Goal: Task Accomplishment & Management: Use online tool/utility

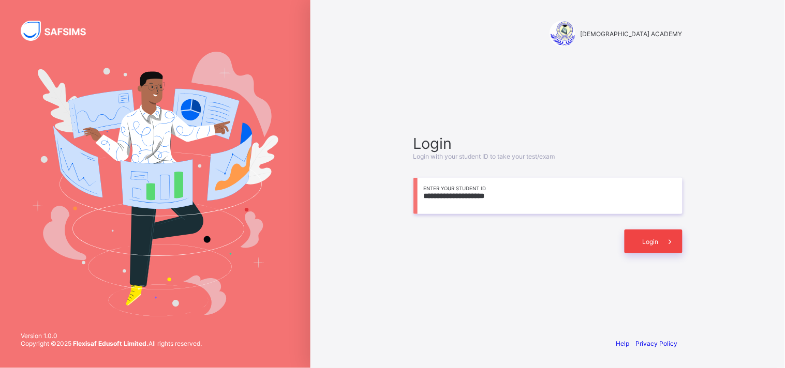
click at [644, 239] on span "Login" at bounding box center [651, 242] width 16 height 8
click at [504, 195] on input "**********" at bounding box center [547, 196] width 269 height 36
click at [671, 244] on icon at bounding box center [670, 242] width 11 height 10
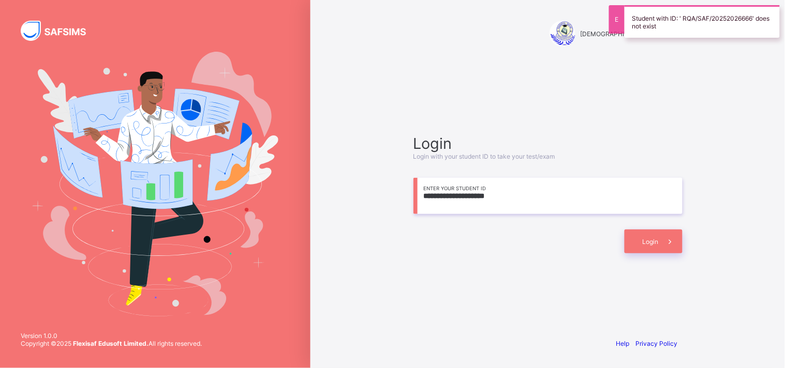
click at [680, 23] on div "Student with ID: ' RQA/SAF/20252026666' does not exist" at bounding box center [702, 21] width 155 height 33
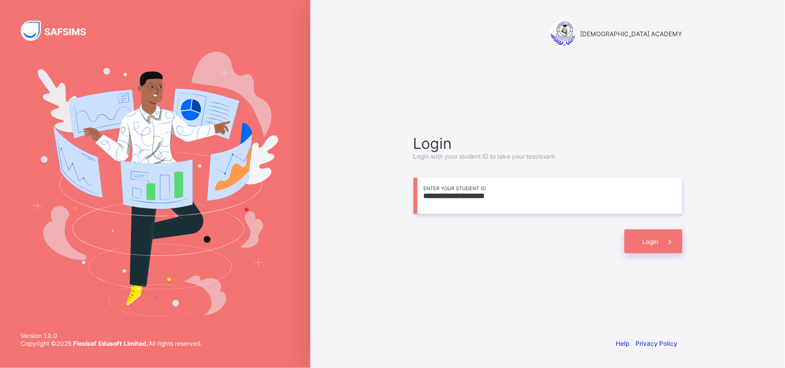
click at [456, 198] on input "**********" at bounding box center [547, 196] width 269 height 36
type input "*"
type input "**********"
click at [654, 244] on span "Login" at bounding box center [651, 242] width 16 height 8
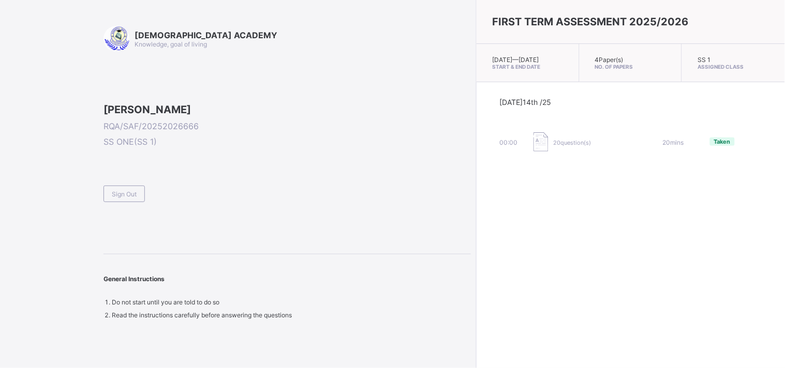
click at [238, 93] on div "[DEMOGRAPHIC_DATA] ACADEMY Knowledge, goal of living [PERSON_NAME]/SAF/20252026…" at bounding box center [286, 172] width 367 height 293
click at [784, 275] on div "FIRST TERM ASSESSMENT 2025/2026 [DATE] — [GEOGRAPHIC_DATA][DATE] Start & End Da…" at bounding box center [630, 184] width 309 height 368
drag, startPoint x: 784, startPoint y: 323, endPoint x: 771, endPoint y: 378, distance: 56.0
click at [771, 368] on html "RAUDHATUL QUR'AN ACADEMY Knowledge, goal of living [PERSON_NAME]/SAF/2025202666…" at bounding box center [392, 184] width 785 height 368
click at [515, 176] on div "FIRST TERM ASSESSMENT 2025/2026 [DATE] — [GEOGRAPHIC_DATA][DATE] Start & End Da…" at bounding box center [630, 184] width 309 height 368
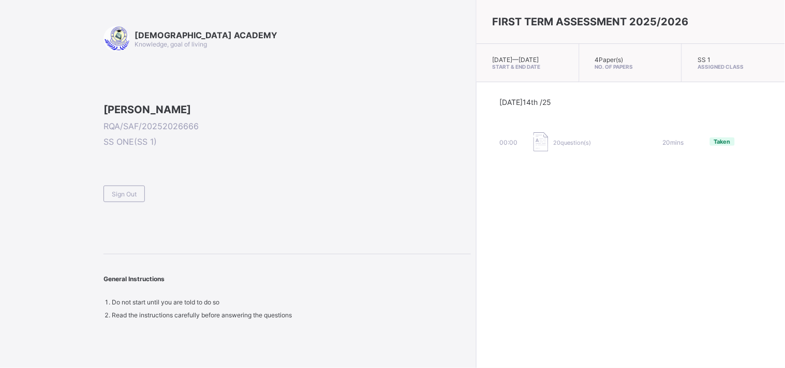
click at [519, 188] on div "FIRST TERM ASSESSMENT 2025/2026 [DATE] — [GEOGRAPHIC_DATA][DATE] Start & End Da…" at bounding box center [630, 184] width 309 height 368
click at [136, 202] on div "Sign Out" at bounding box center [123, 194] width 41 height 17
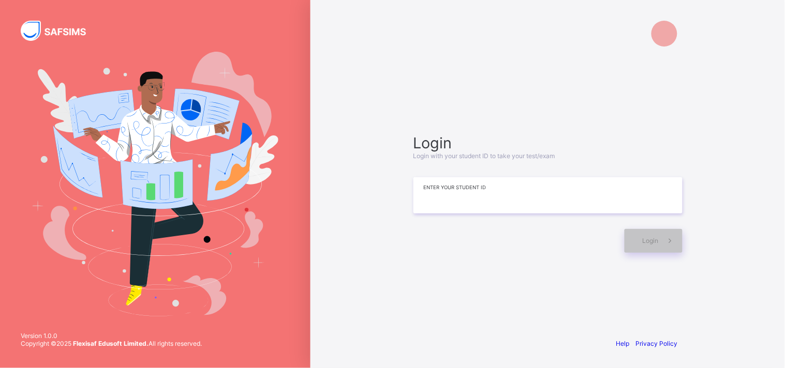
click at [435, 202] on input at bounding box center [547, 195] width 269 height 36
click at [665, 245] on icon at bounding box center [670, 241] width 11 height 10
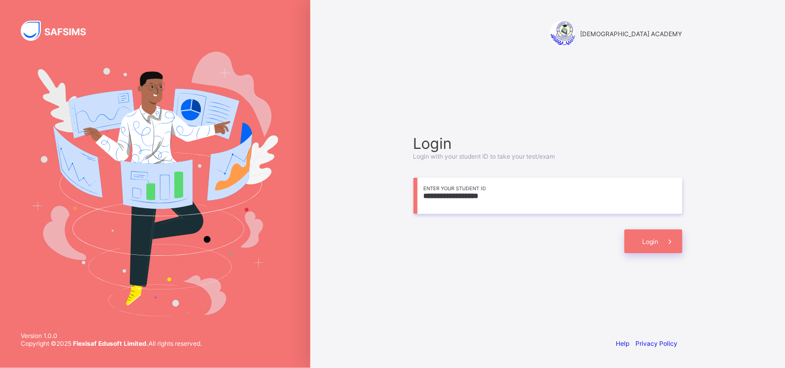
click at [733, 196] on div "**********" at bounding box center [547, 184] width 474 height 368
click at [649, 241] on span "Login" at bounding box center [651, 242] width 16 height 8
click at [457, 195] on input "**********" at bounding box center [547, 196] width 269 height 36
type input "**********"
click at [659, 238] on span at bounding box center [671, 242] width 24 height 24
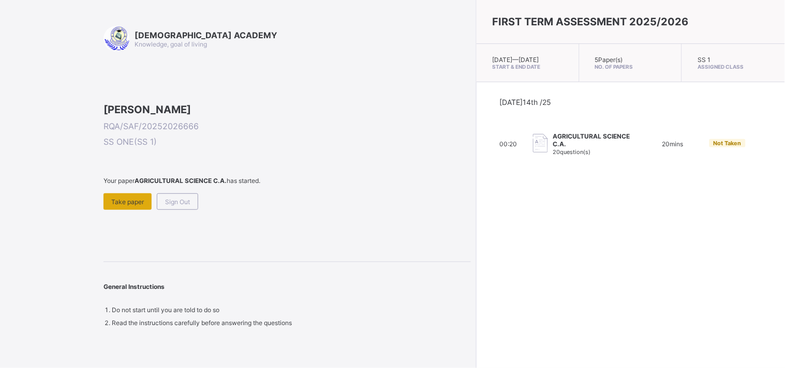
click at [140, 206] on span "Take paper" at bounding box center [127, 202] width 33 height 8
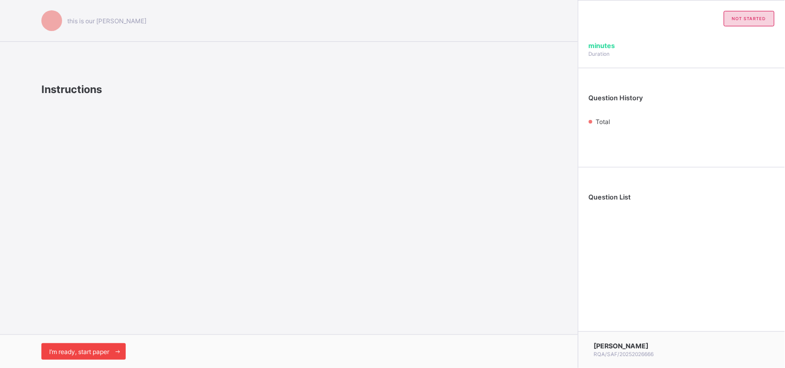
click at [114, 356] on span at bounding box center [117, 352] width 17 height 17
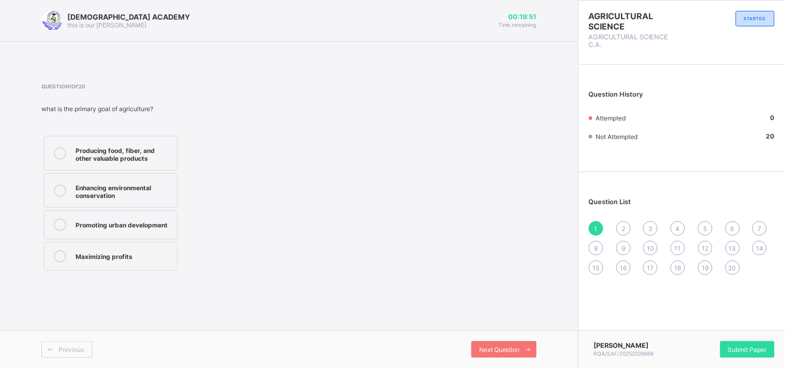
click at [95, 150] on div "Producing food, fiber, and other valuable products" at bounding box center [124, 153] width 96 height 18
click at [508, 353] on span "Next Question" at bounding box center [499, 350] width 41 height 8
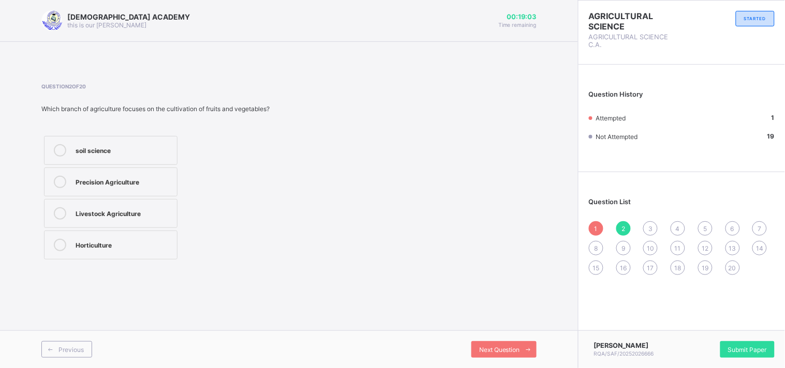
click at [157, 177] on div "Precision Agriculture" at bounding box center [124, 181] width 96 height 10
click at [519, 354] on div "Next Question" at bounding box center [503, 349] width 65 height 17
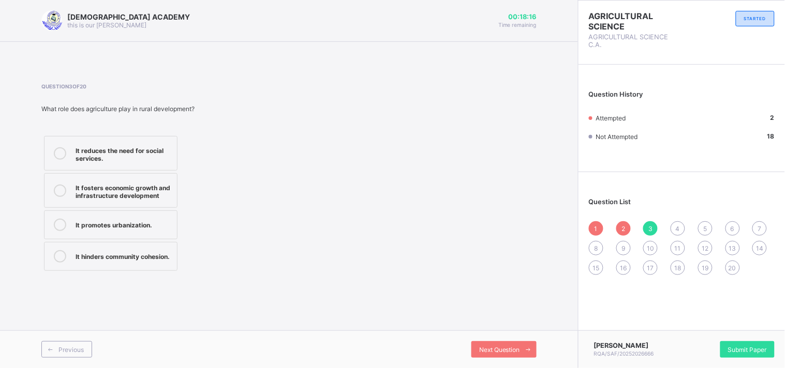
click at [147, 186] on div "It fosters economic growth and infrastructure development" at bounding box center [124, 191] width 96 height 18
click at [536, 130] on div "Question 3 of 20 What role does agriculture play in rural development? It reduc…" at bounding box center [288, 178] width 495 height 190
click at [511, 205] on div "Question 3 of 20 What role does agriculture play in rural development? It reduc…" at bounding box center [288, 178] width 495 height 190
click at [502, 358] on div "Next Question" at bounding box center [503, 349] width 65 height 17
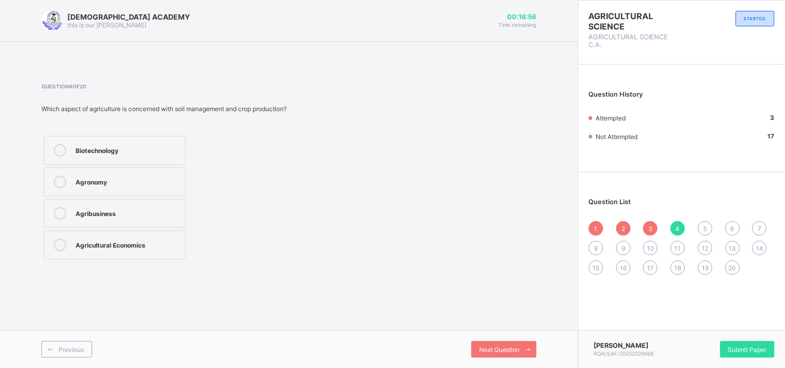
click at [94, 185] on div "Agronomy" at bounding box center [128, 181] width 105 height 10
click at [499, 350] on span "Next Question" at bounding box center [499, 350] width 41 height 8
click at [150, 154] on div "Horticulture" at bounding box center [124, 150] width 96 height 12
click at [153, 215] on div "Biotechnology in Agriculture" at bounding box center [124, 212] width 96 height 10
click at [151, 242] on div "Agricultural Engineering" at bounding box center [124, 244] width 96 height 10
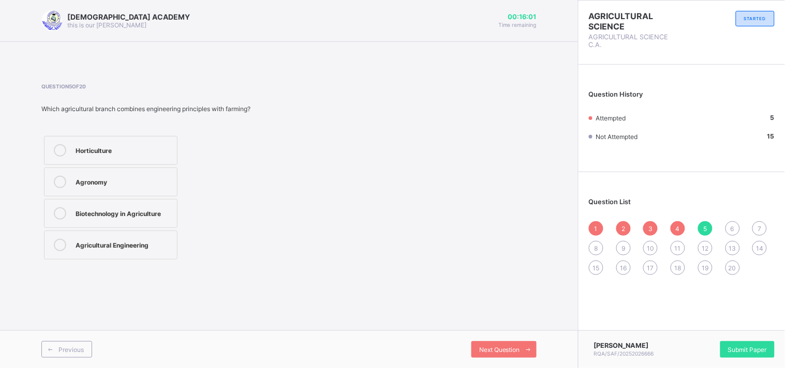
click at [479, 339] on div "Previous Next Question" at bounding box center [289, 350] width 578 height 38
click at [514, 350] on span "Next Question" at bounding box center [499, 350] width 41 height 8
click at [143, 223] on label "true" at bounding box center [110, 213] width 133 height 29
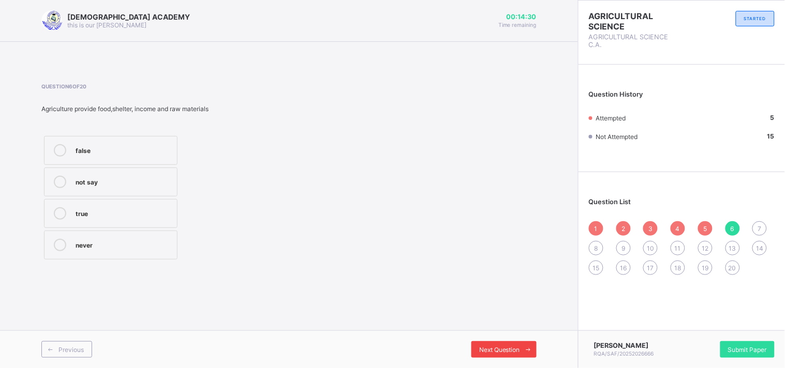
click at [509, 344] on div "Next Question" at bounding box center [503, 349] width 65 height 17
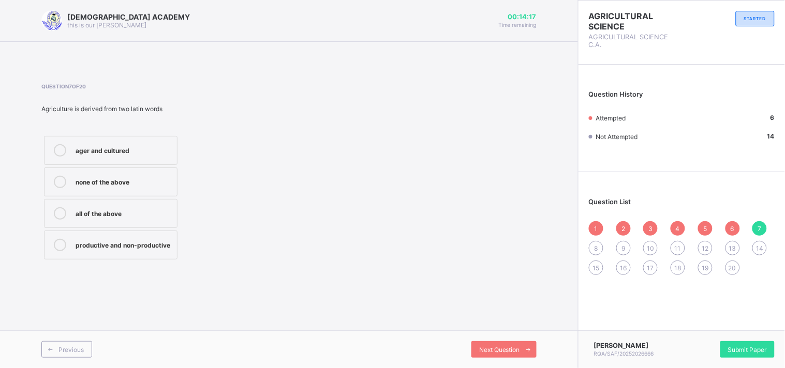
click at [173, 137] on label "ager and cultured" at bounding box center [110, 150] width 133 height 29
click at [514, 353] on span "Next Question" at bounding box center [499, 350] width 41 height 8
click at [132, 147] on div "provision of crisis" at bounding box center [124, 149] width 96 height 10
click at [499, 353] on span "Next Question" at bounding box center [499, 350] width 41 height 8
click at [157, 209] on div "types of agricilture" at bounding box center [124, 212] width 96 height 10
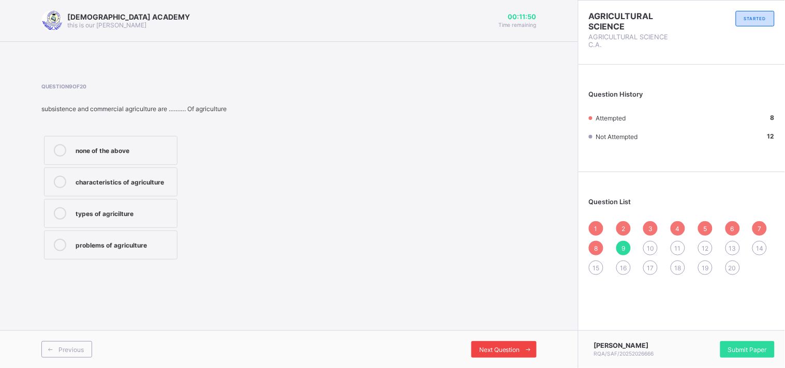
click at [479, 346] on span "Next Question" at bounding box center [499, 350] width 41 height 8
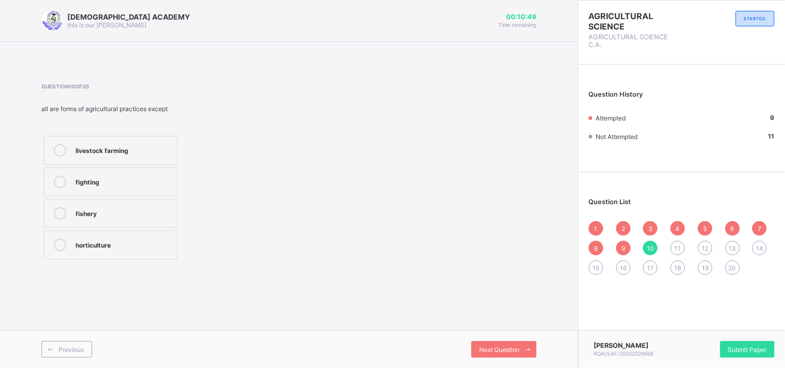
click at [143, 186] on div "fighting" at bounding box center [124, 182] width 96 height 12
click at [500, 350] on span "Next Question" at bounding box center [499, 350] width 41 height 8
click at [84, 245] on div "mining science" at bounding box center [124, 244] width 96 height 10
click at [491, 345] on div "Next Question" at bounding box center [503, 349] width 65 height 17
click at [92, 213] on div "animal" at bounding box center [124, 212] width 96 height 10
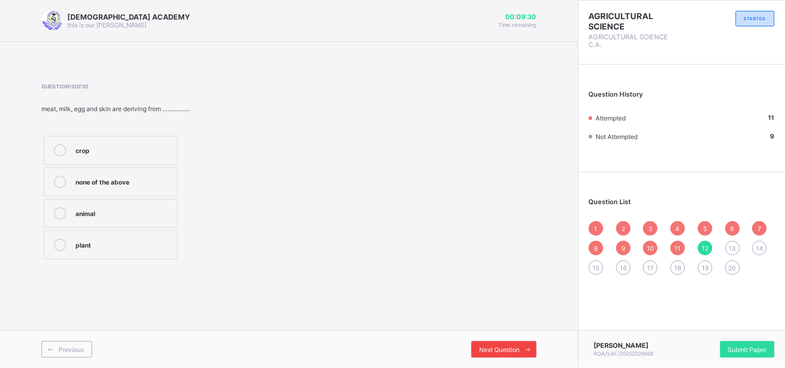
click at [490, 348] on span "Next Question" at bounding box center [499, 350] width 41 height 8
click at [238, 109] on div "Commercial farms sell their produce in order to make a ..........." at bounding box center [156, 109] width 231 height 8
click at [152, 212] on div "profit" at bounding box center [124, 212] width 96 height 10
click at [492, 347] on span "Next Question" at bounding box center [499, 350] width 41 height 8
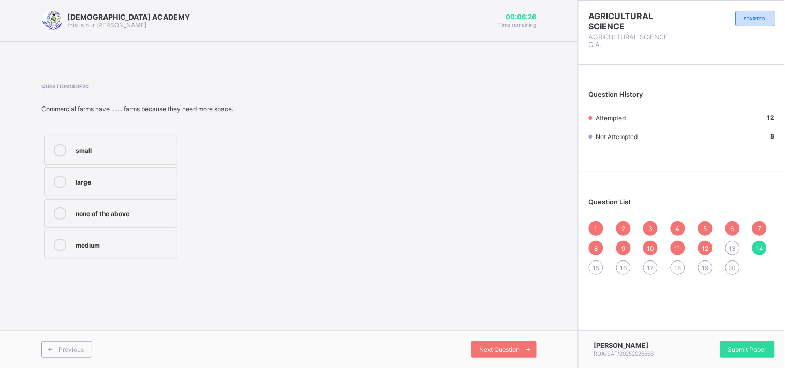
click at [735, 246] on span "13" at bounding box center [732, 249] width 7 height 8
drag, startPoint x: 161, startPoint y: 211, endPoint x: 111, endPoint y: 213, distance: 49.7
click at [111, 213] on div "profit" at bounding box center [124, 212] width 96 height 10
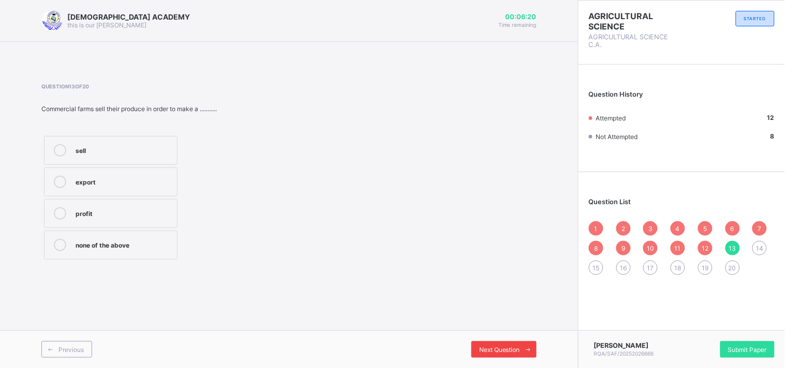
click at [518, 349] on span "Next Question" at bounding box center [499, 350] width 41 height 8
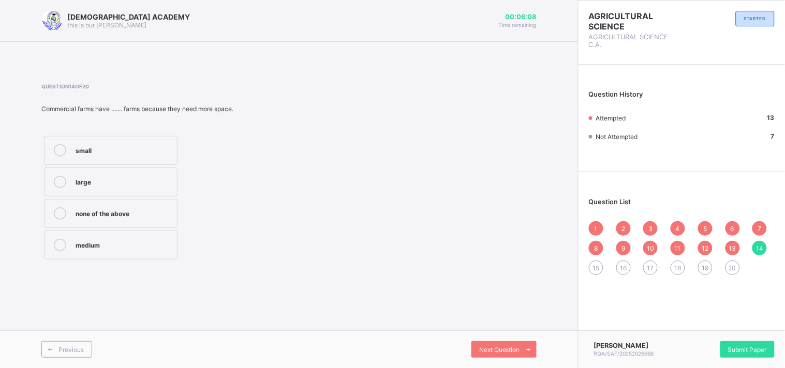
click at [152, 178] on div "large" at bounding box center [124, 181] width 96 height 10
click at [480, 355] on div "Next Question" at bounding box center [503, 349] width 65 height 17
click at [135, 162] on label "all of the above" at bounding box center [110, 150] width 133 height 29
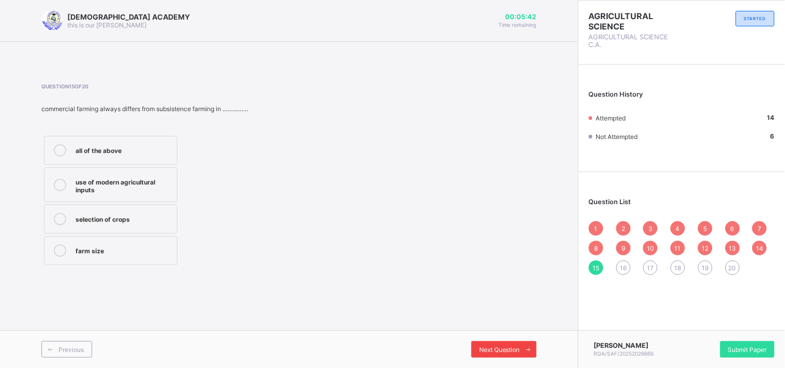
click at [497, 350] on span "Next Question" at bounding box center [499, 350] width 41 height 8
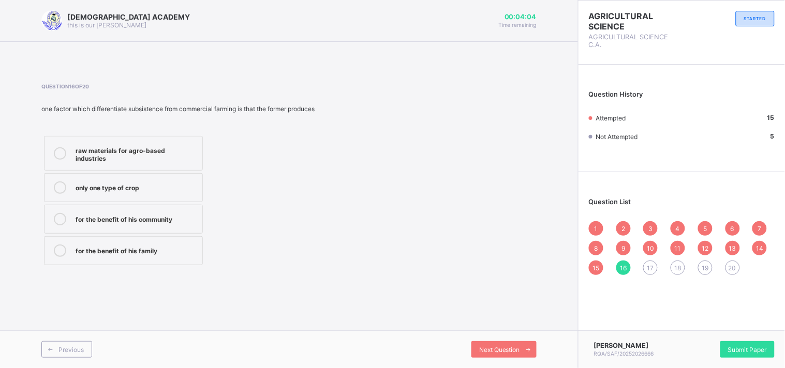
click at [196, 150] on div "raw materials for agro-based industries" at bounding box center [137, 153] width 122 height 18
click at [479, 352] on span "Next Question" at bounding box center [499, 350] width 41 height 8
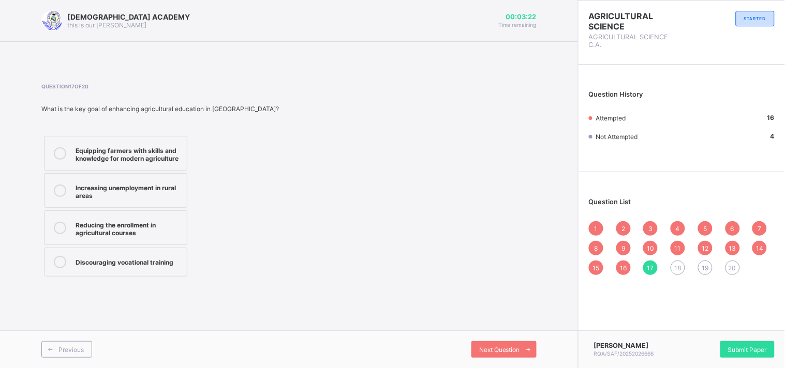
click at [168, 151] on div "Equipping farmers with skills and knowledge for modern agriculture" at bounding box center [129, 153] width 106 height 18
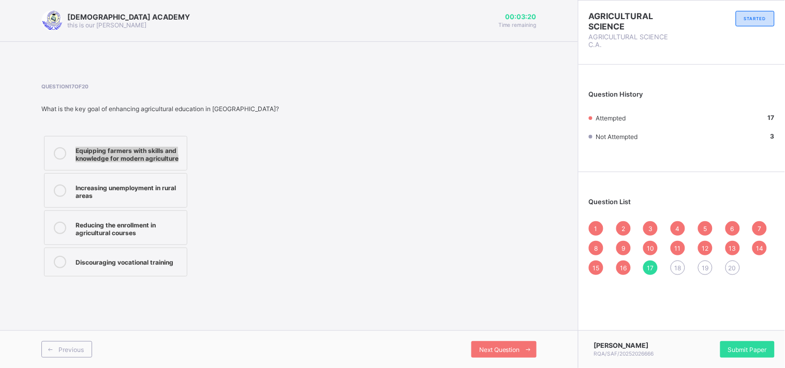
click at [168, 151] on div "Equipping farmers with skills and knowledge for modern agriculture" at bounding box center [129, 153] width 106 height 18
click at [171, 195] on div "Increasing unemployment in rural areas" at bounding box center [129, 191] width 106 height 18
click at [482, 345] on div "Next Question" at bounding box center [503, 349] width 65 height 17
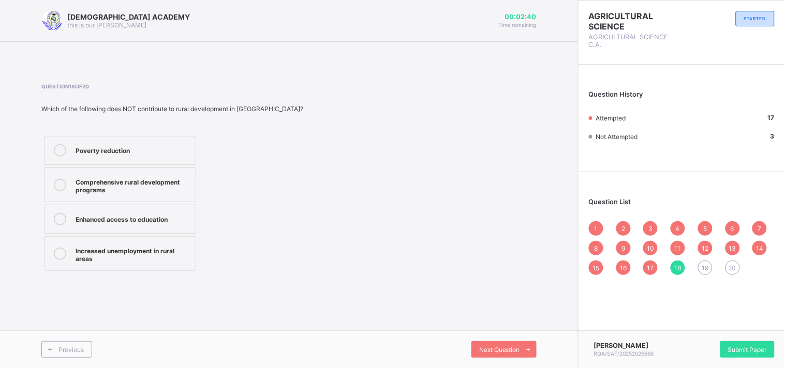
click at [159, 244] on label "Increased unemployment in rural areas" at bounding box center [120, 253] width 152 height 35
click at [500, 340] on div "Previous Next Question" at bounding box center [289, 350] width 578 height 38
click at [498, 352] on span "Next Question" at bounding box center [499, 350] width 41 height 8
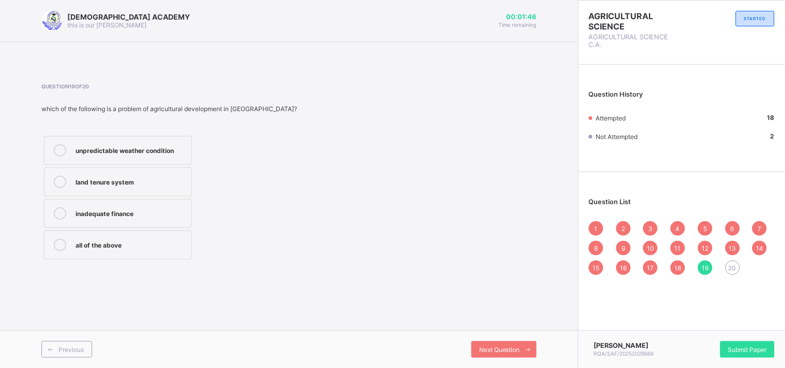
click at [158, 194] on label "land tenure system" at bounding box center [118, 182] width 148 height 29
click at [514, 344] on div "Next Question" at bounding box center [503, 349] width 65 height 17
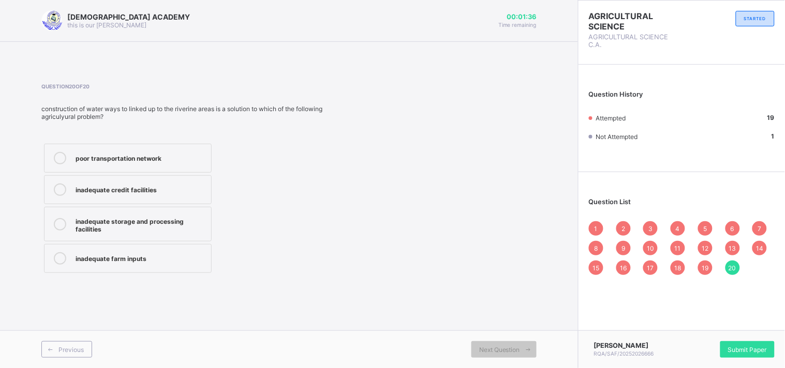
click at [171, 164] on label "poor transportation network" at bounding box center [128, 158] width 168 height 29
click at [601, 230] on div "1" at bounding box center [596, 228] width 14 height 14
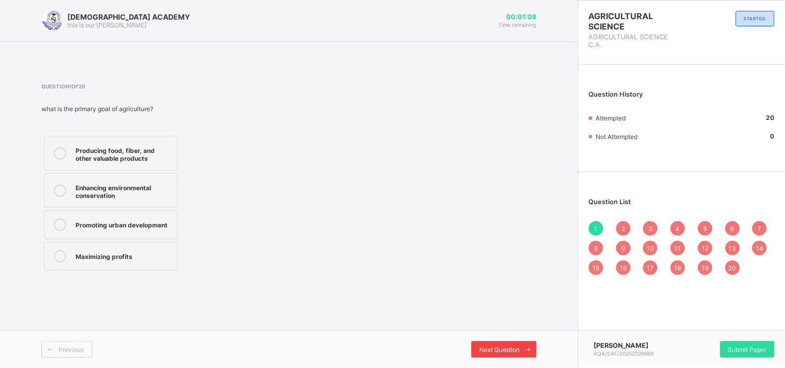
click at [528, 345] on span at bounding box center [528, 349] width 17 height 17
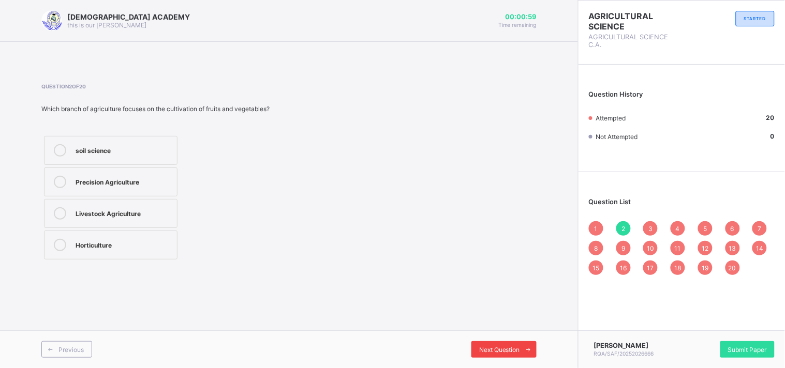
click at [528, 345] on span at bounding box center [528, 349] width 17 height 17
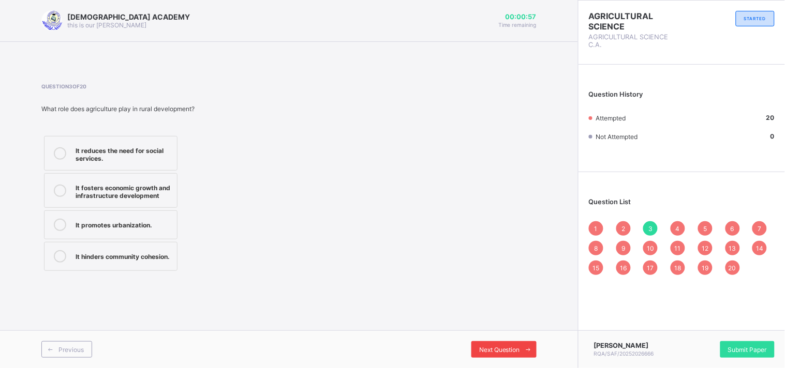
click at [528, 345] on span at bounding box center [528, 349] width 17 height 17
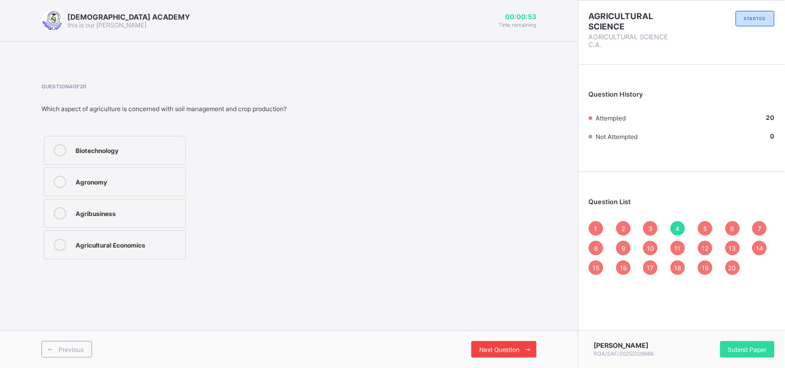
click at [528, 345] on span at bounding box center [528, 349] width 17 height 17
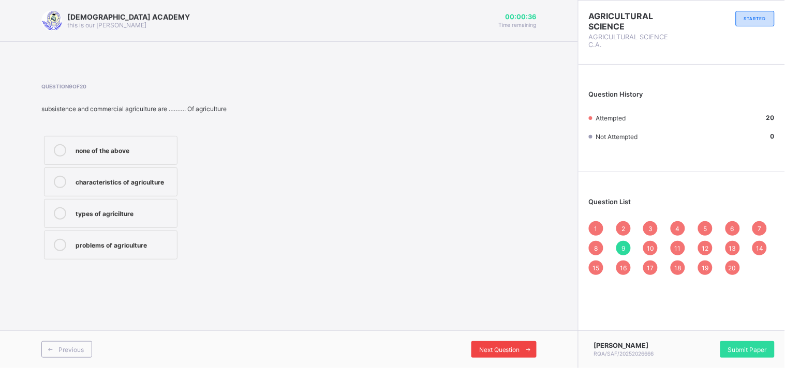
click at [528, 345] on span at bounding box center [528, 349] width 17 height 17
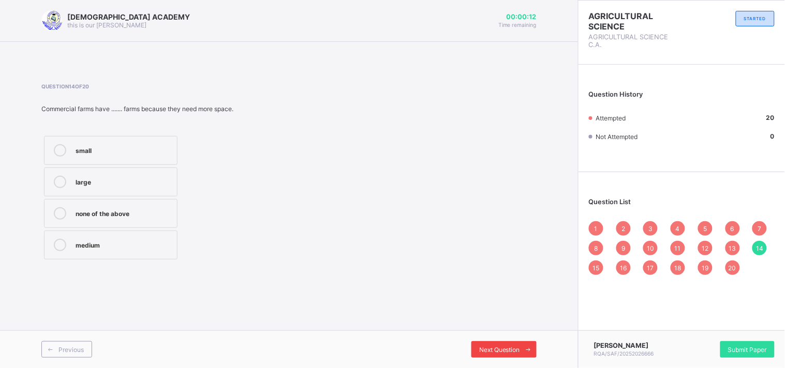
click at [528, 345] on span at bounding box center [528, 349] width 17 height 17
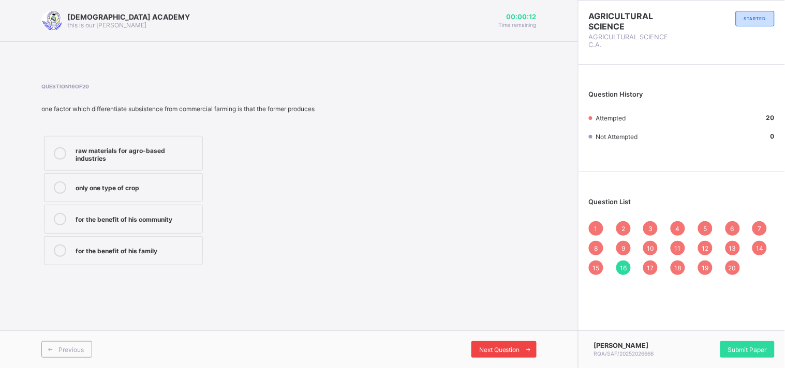
click at [528, 345] on span at bounding box center [528, 349] width 17 height 17
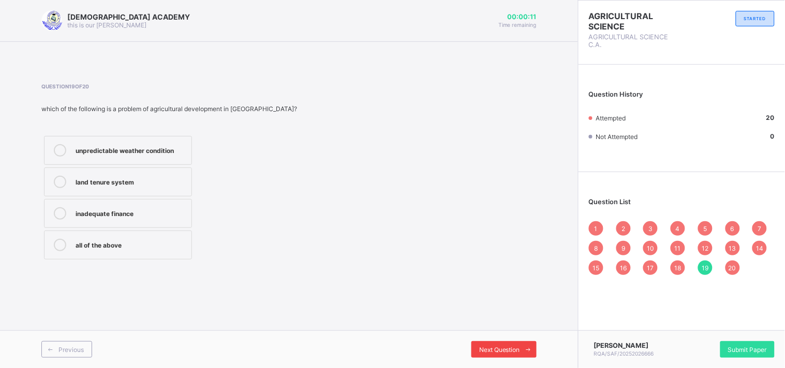
click at [528, 345] on span at bounding box center [528, 349] width 17 height 17
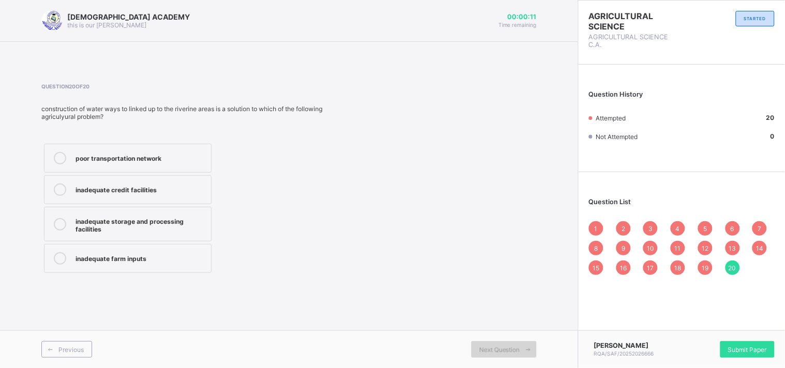
click at [528, 345] on span at bounding box center [528, 349] width 17 height 17
click at [62, 355] on div "Previous" at bounding box center [66, 349] width 51 height 17
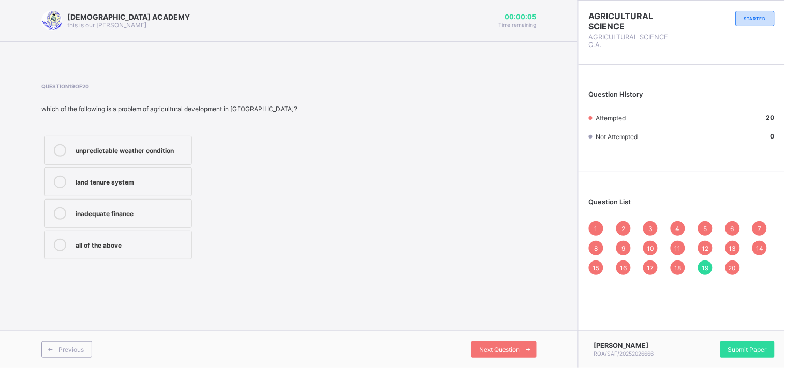
click at [115, 249] on div "all of the above" at bounding box center [131, 244] width 111 height 10
click at [79, 340] on div "Previous Next Question" at bounding box center [289, 350] width 578 height 38
click at [69, 353] on span "Previous" at bounding box center [70, 350] width 25 height 8
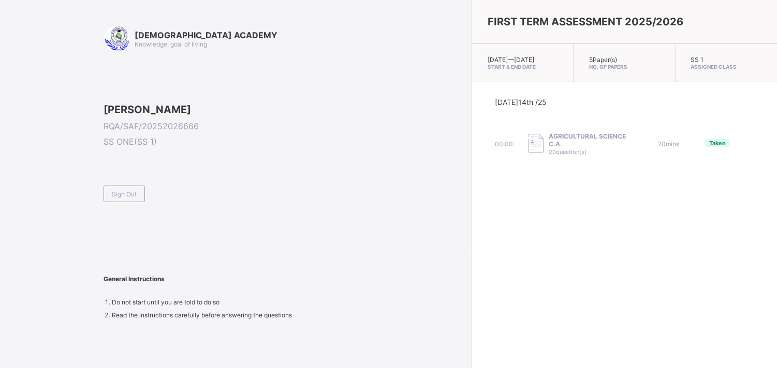
click at [116, 186] on span at bounding box center [284, 181] width 363 height 9
click at [123, 198] on span "Sign Out" at bounding box center [124, 194] width 25 height 8
